Goal: Information Seeking & Learning: Learn about a topic

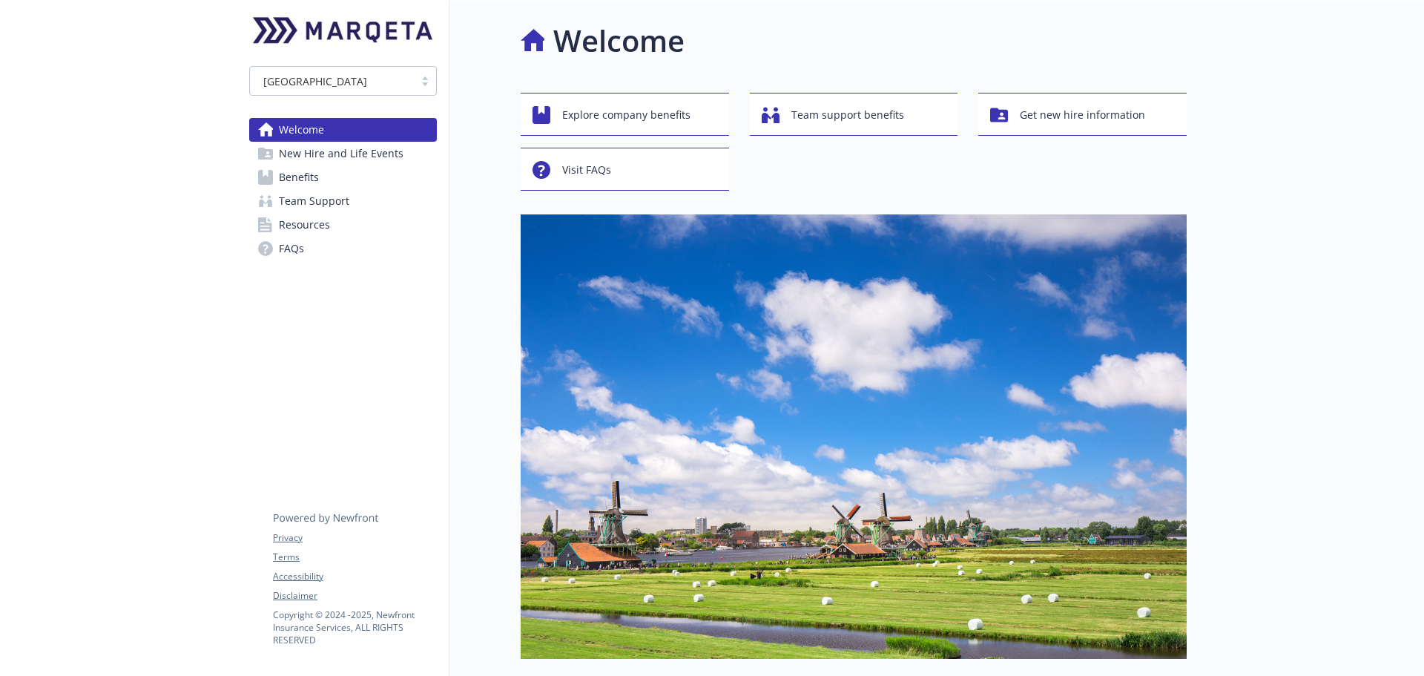
click at [323, 179] on link "Benefits" at bounding box center [343, 177] width 188 height 24
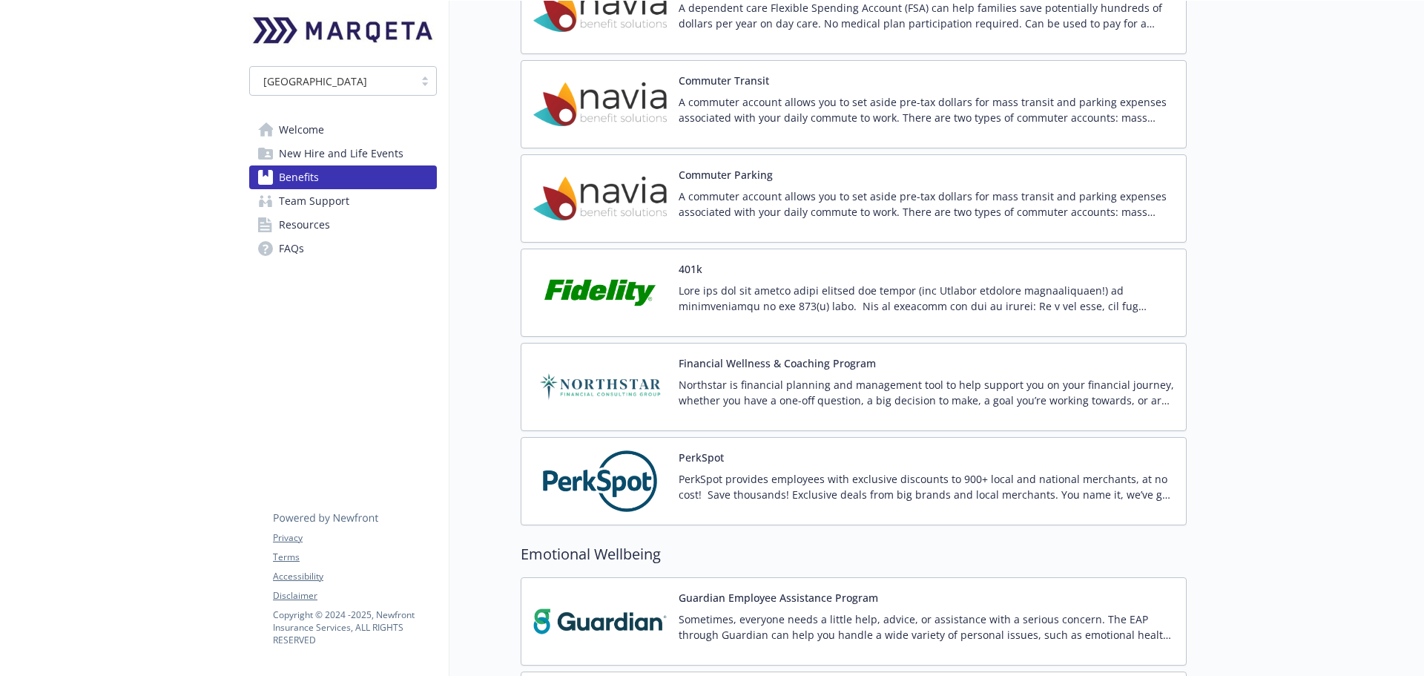
scroll to position [2374, 0]
